Goal: Ask a question

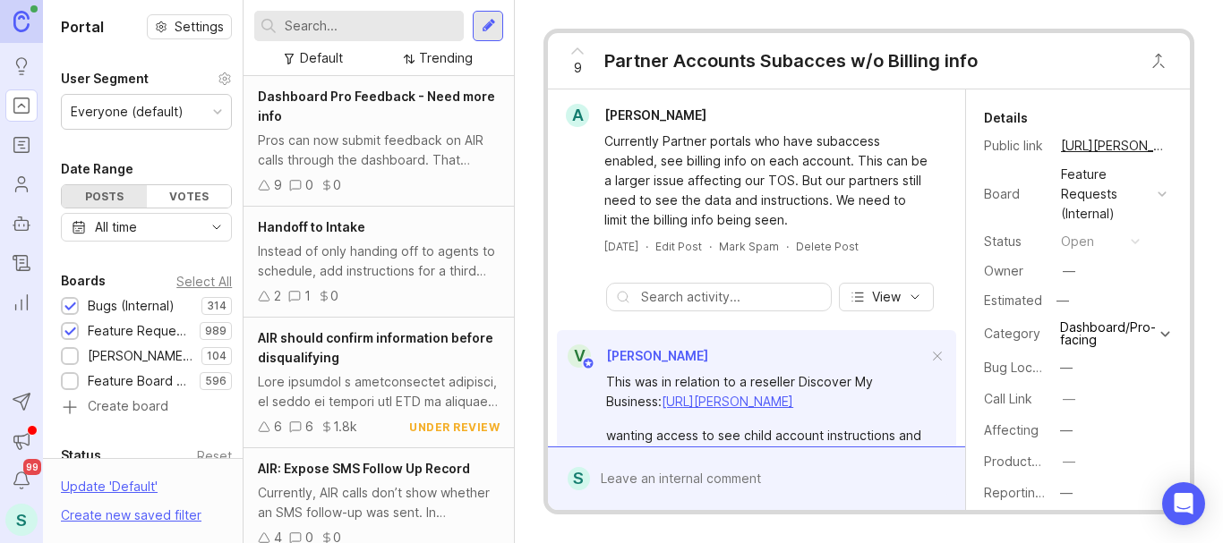
click at [321, 25] on input "text" at bounding box center [371, 26] width 172 height 20
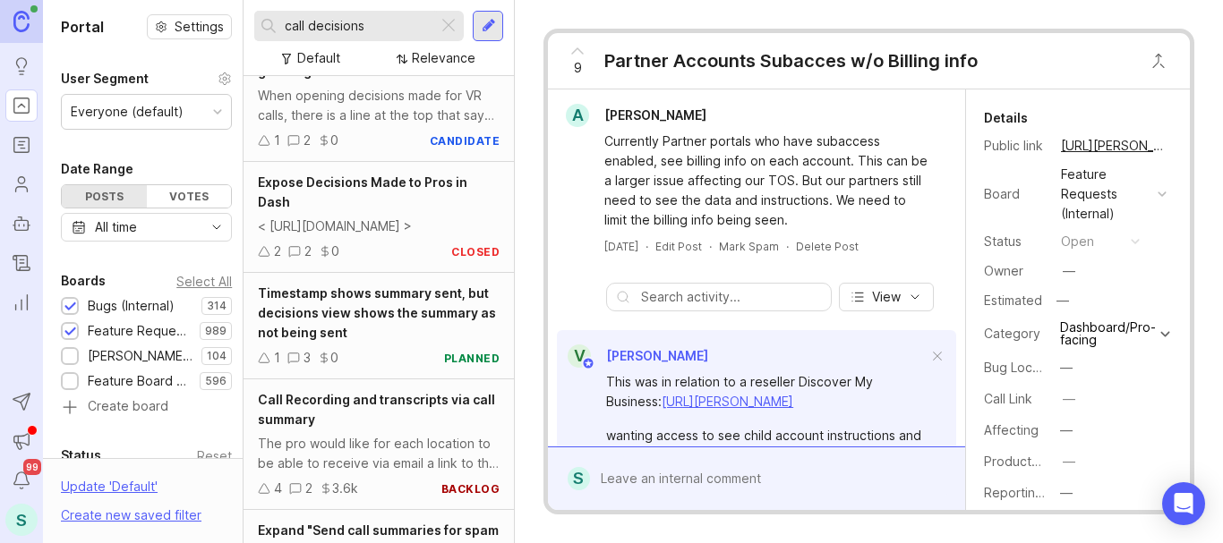
scroll to position [537, 0]
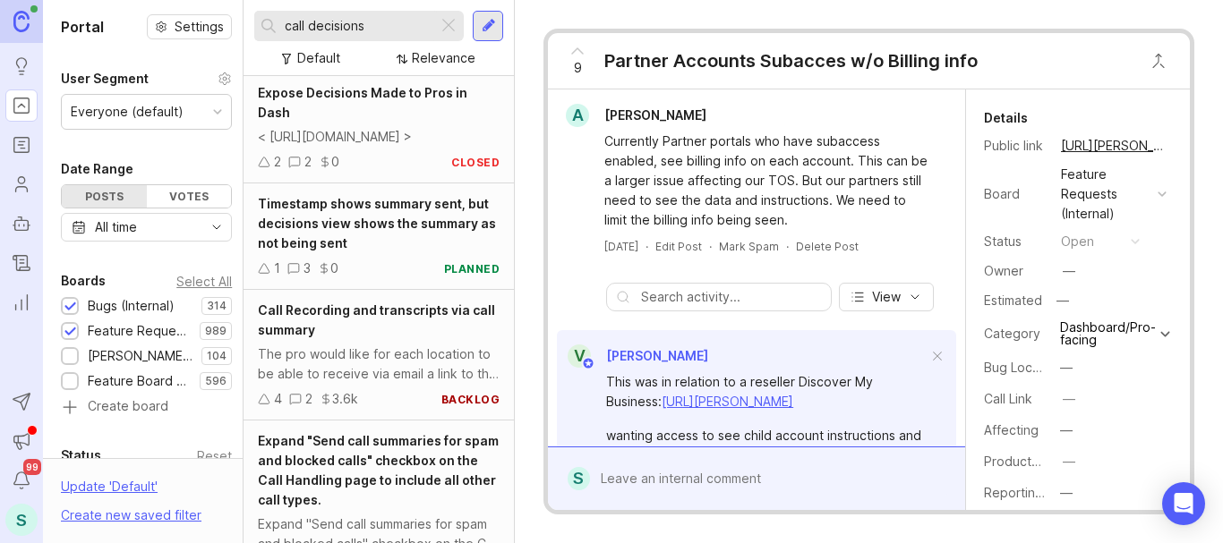
drag, startPoint x: 396, startPoint y: 20, endPoint x: 247, endPoint y: 11, distance: 148.9
click at [255, 16] on div "call decisions" at bounding box center [345, 26] width 183 height 30
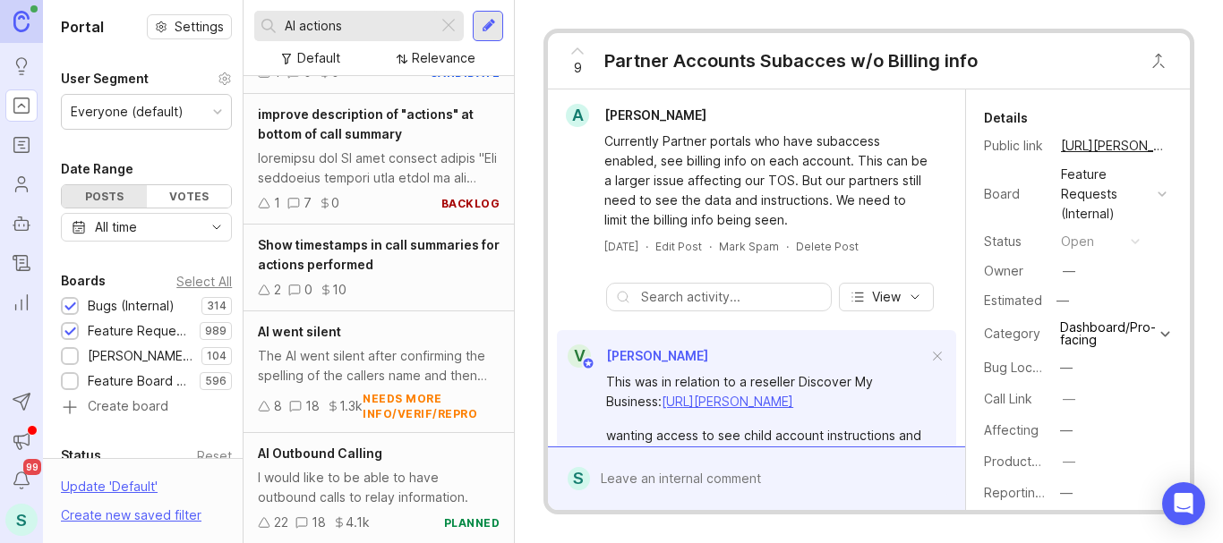
scroll to position [358, 0]
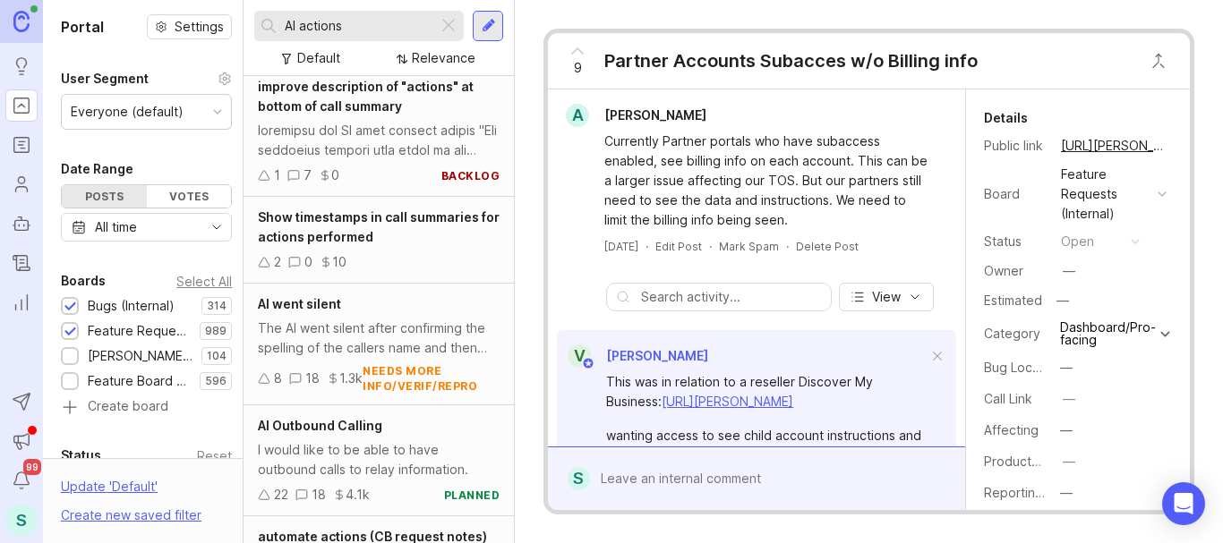
type input "AI actions"
click at [398, 146] on div at bounding box center [379, 140] width 242 height 39
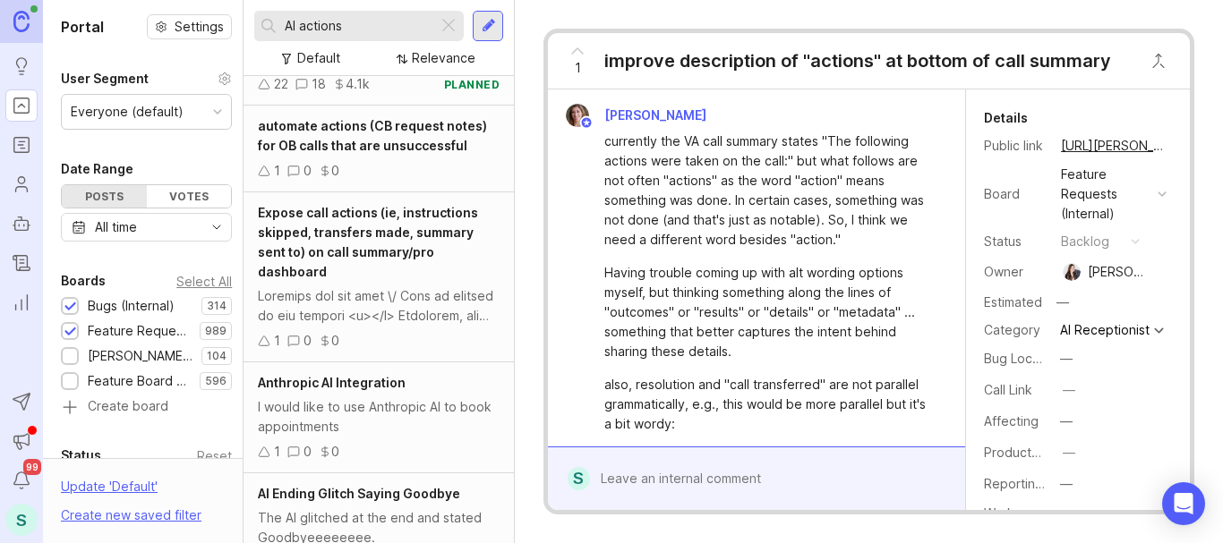
scroll to position [796, 0]
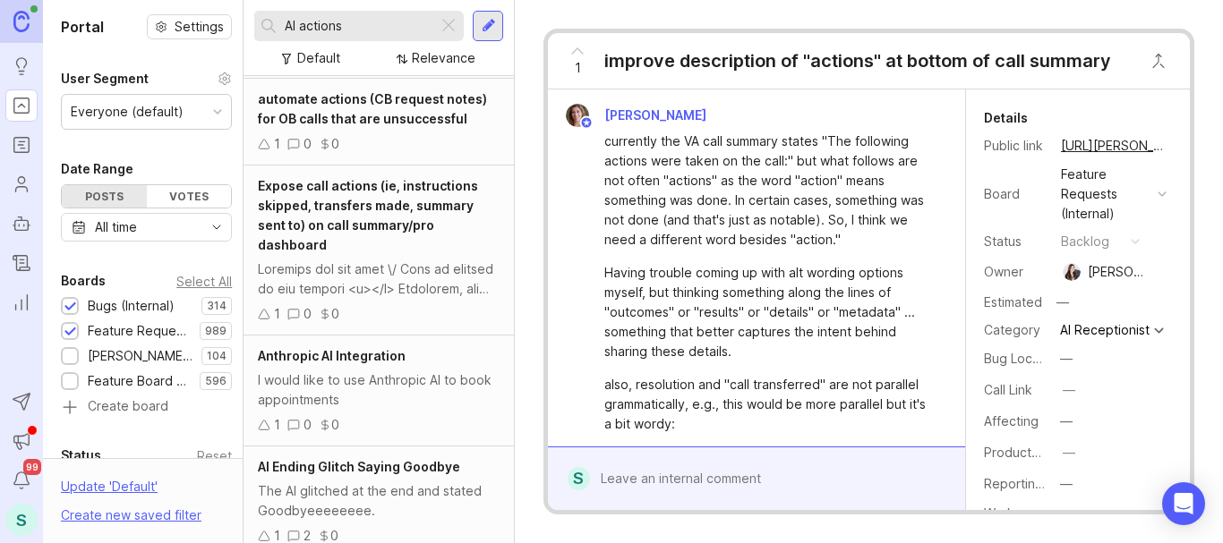
click at [341, 249] on div "Expose call actions (ie, instructions skipped, transfers made, summary sent to)…" at bounding box center [379, 215] width 242 height 79
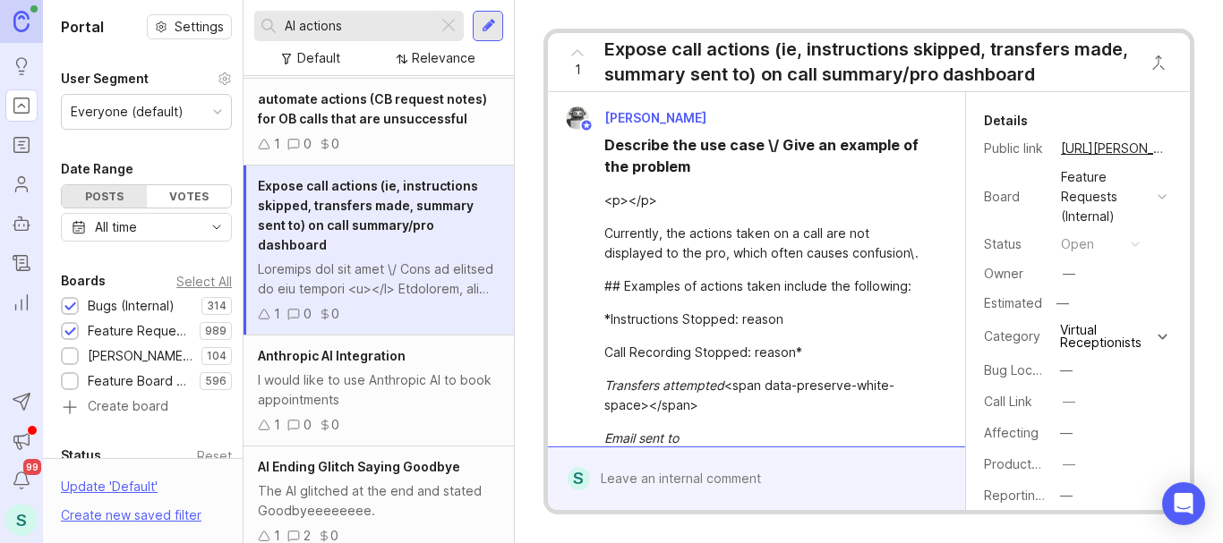
click at [673, 472] on div at bounding box center [769, 479] width 359 height 34
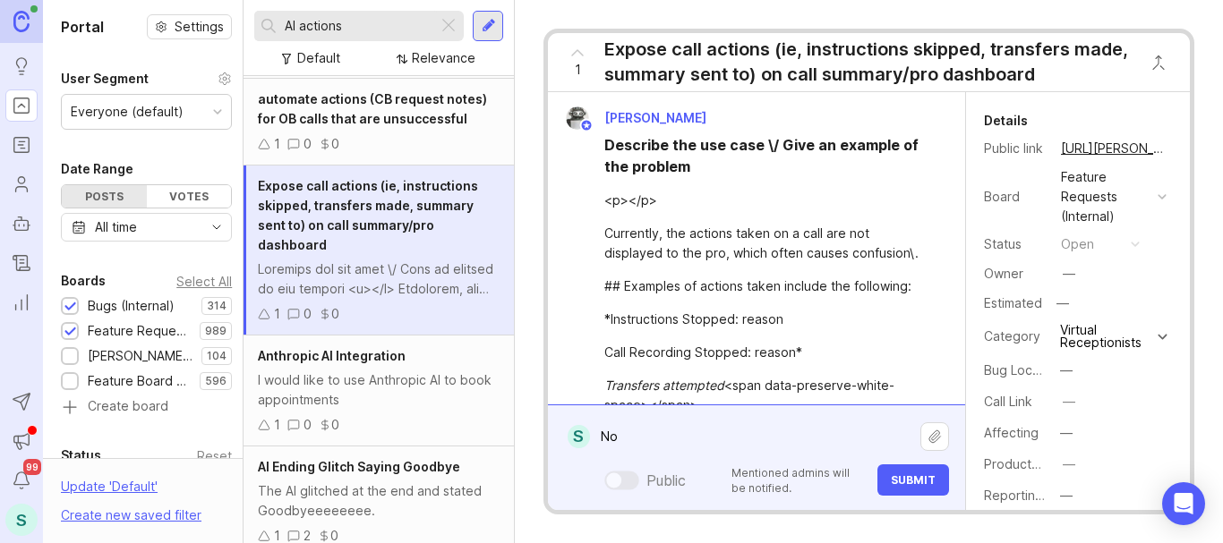
type textarea "N"
type textarea "E"
